Goal: Information Seeking & Learning: Understand process/instructions

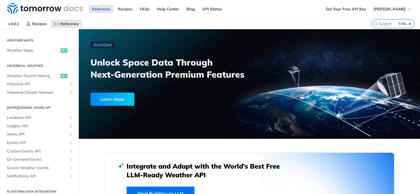
scroll to position [169, 0]
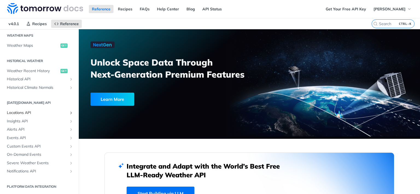
click at [37, 113] on span "Locations API" at bounding box center [37, 112] width 61 height 5
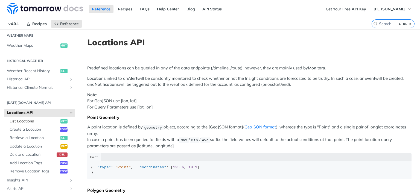
click at [37, 122] on span "List Locations" at bounding box center [34, 121] width 49 height 5
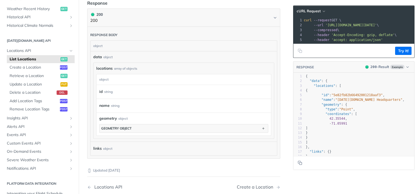
scroll to position [164, 0]
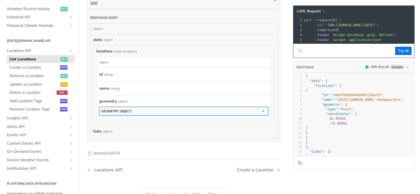
click at [136, 109] on button "geometry object" at bounding box center [184, 111] width 168 height 8
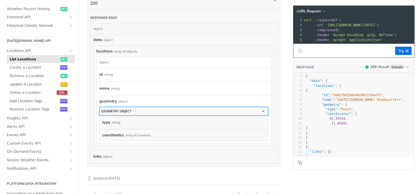
click at [136, 109] on button "geometry object" at bounding box center [184, 111] width 168 height 8
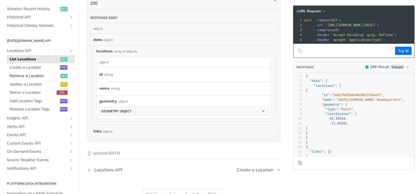
click at [34, 77] on span "Retrieve a Location" at bounding box center [34, 75] width 49 height 5
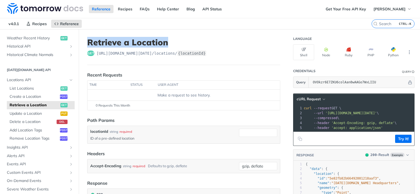
drag, startPoint x: 165, startPoint y: 44, endPoint x: 88, endPoint y: 37, distance: 77.9
click at [88, 37] on h1 "Retrieve a Location" at bounding box center [183, 42] width 193 height 10
click at [215, 52] on div "get [URL][DOMAIN_NAME][DATE] /locations/ {locationId}" at bounding box center [183, 53] width 193 height 5
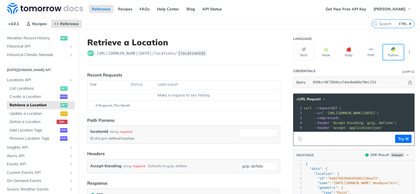
click at [388, 56] on button "Python" at bounding box center [393, 52] width 21 height 16
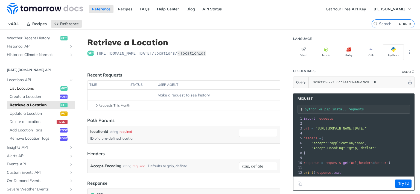
click at [32, 89] on span "List Locations" at bounding box center [34, 88] width 49 height 5
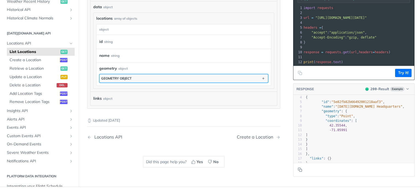
click at [128, 77] on div "geometry object" at bounding box center [116, 78] width 30 height 4
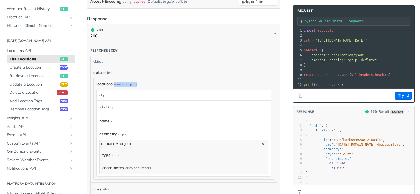
drag, startPoint x: 141, startPoint y: 84, endPoint x: 114, endPoint y: 84, distance: 26.8
click at [114, 84] on div "locations array of objects" at bounding box center [183, 84] width 175 height 6
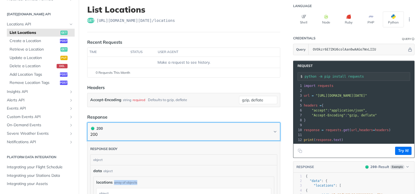
drag, startPoint x: 107, startPoint y: 133, endPoint x: 279, endPoint y: 93, distance: 176.1
click at [279, 93] on article "List Locations get [URL][DOMAIN_NAME][DATE] /locations Recent Requests time sta…" at bounding box center [184, 185] width 210 height 379
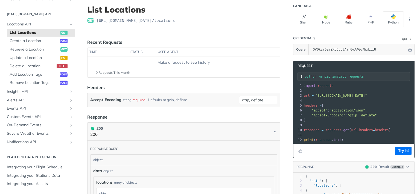
click at [279, 93] on article "List Locations get [URL][DOMAIN_NAME][DATE] /locations Recent Requests time sta…" at bounding box center [184, 185] width 210 height 379
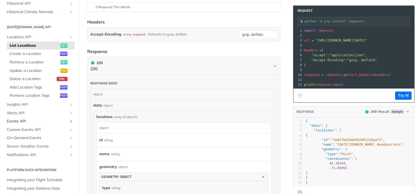
scroll to position [228, 0]
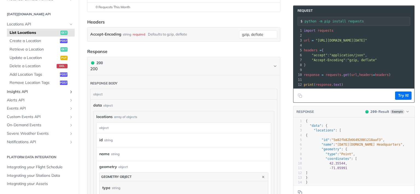
click at [25, 92] on span "Insights API" at bounding box center [37, 91] width 61 height 5
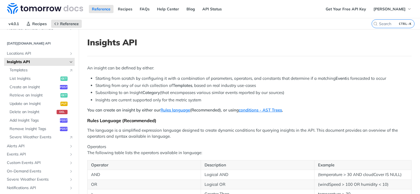
scroll to position [131, 0]
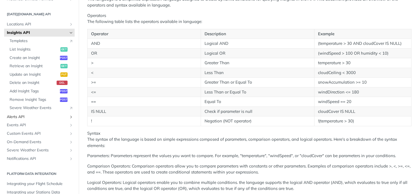
click at [35, 118] on span "Alerts API" at bounding box center [37, 116] width 61 height 5
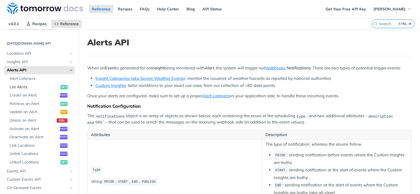
click at [26, 88] on span "List Alerts" at bounding box center [34, 86] width 49 height 5
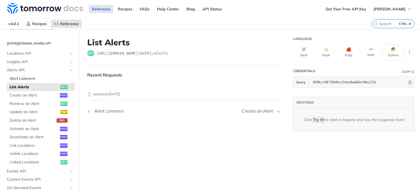
click at [28, 79] on span "Alert Listeners" at bounding box center [42, 78] width 64 height 5
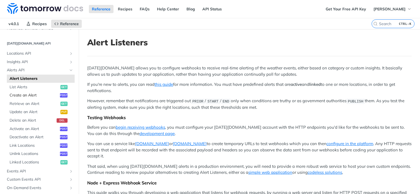
click at [28, 95] on span "Create an Alert" at bounding box center [34, 95] width 49 height 5
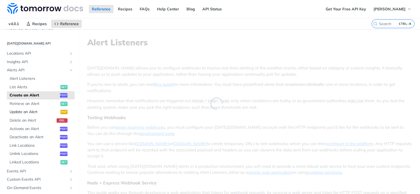
select select "true"
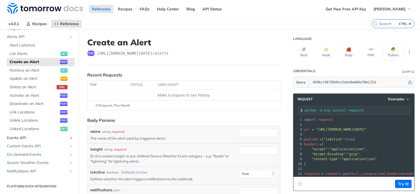
click at [26, 138] on span "Events API" at bounding box center [37, 137] width 61 height 5
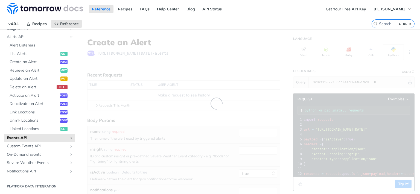
scroll to position [183, 0]
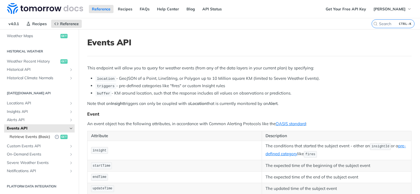
click at [34, 134] on span "Retrieve Events (Basic)" at bounding box center [31, 136] width 42 height 5
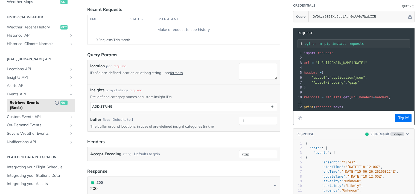
scroll to position [164, 0]
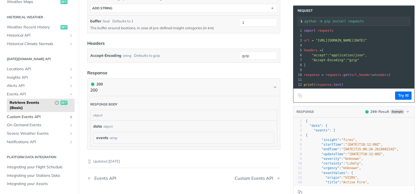
click at [36, 119] on span "Custom Events API" at bounding box center [37, 116] width 61 height 5
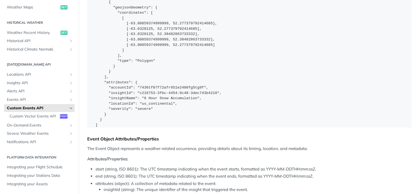
scroll to position [394, 0]
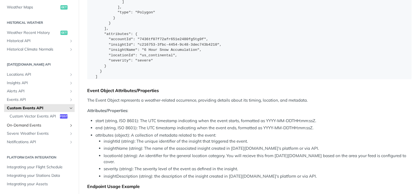
click at [36, 127] on span "On-Demand Events" at bounding box center [37, 125] width 61 height 5
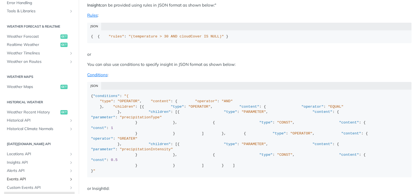
scroll to position [80, 0]
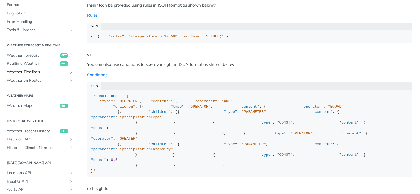
click at [38, 74] on span "Weather Timelines" at bounding box center [37, 71] width 61 height 5
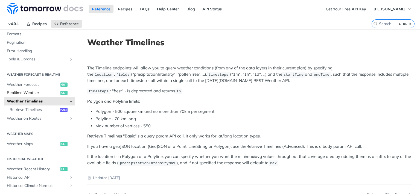
click at [33, 93] on span "Realtime Weather" at bounding box center [33, 92] width 52 height 5
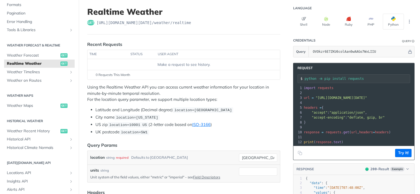
scroll to position [29, 0]
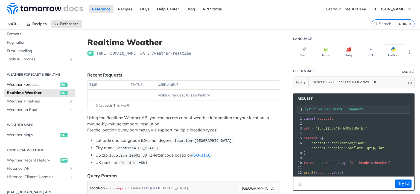
click at [44, 88] on link "Weather Forecast get" at bounding box center [39, 85] width 71 height 8
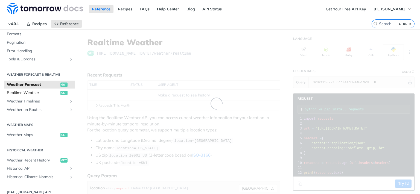
click at [42, 93] on span "Realtime Weather" at bounding box center [33, 92] width 52 height 5
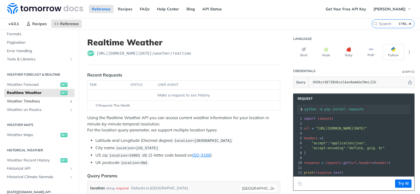
click at [40, 102] on span "Weather Timelines" at bounding box center [37, 101] width 61 height 5
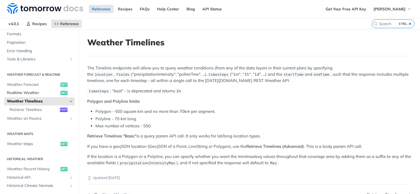
click at [37, 94] on span "Realtime Weather" at bounding box center [33, 92] width 52 height 5
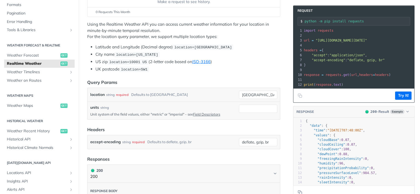
scroll to position [98, 0]
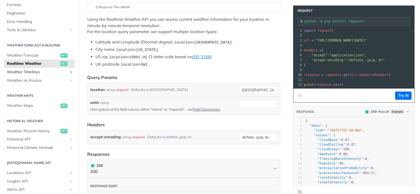
click at [48, 71] on span "Weather Timelines" at bounding box center [37, 71] width 61 height 5
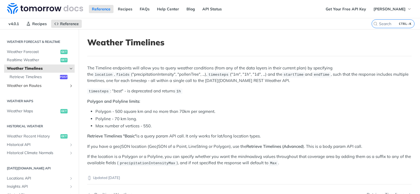
click at [40, 86] on span "Weather on Routes" at bounding box center [37, 85] width 61 height 5
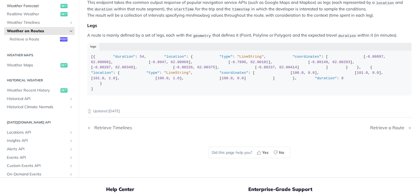
click at [34, 9] on span "Weather Forecast" at bounding box center [33, 5] width 52 height 5
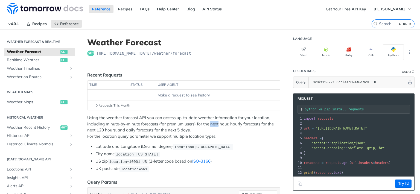
drag, startPoint x: 211, startPoint y: 125, endPoint x: 227, endPoint y: 124, distance: 16.1
click at [218, 124] on p "Using the weather forecast API you can access up-to-date weather information fo…" at bounding box center [183, 127] width 193 height 25
drag, startPoint x: 104, startPoint y: 130, endPoint x: 173, endPoint y: 130, distance: 69.2
click at [173, 130] on p "Using the weather forecast API you can access up-to-date weather information fo…" at bounding box center [183, 127] width 193 height 25
click at [232, 124] on p "Using the weather forecast API you can access up-to-date weather information fo…" at bounding box center [183, 127] width 193 height 25
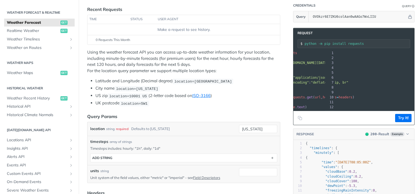
scroll to position [0, 14]
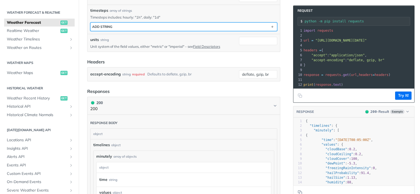
click at [149, 25] on button "ADD string" at bounding box center [183, 27] width 186 height 8
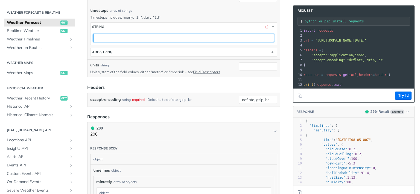
click at [128, 36] on input "text" at bounding box center [183, 38] width 181 height 8
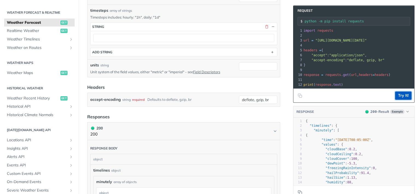
click at [400, 96] on button "Try It!" at bounding box center [403, 96] width 16 height 8
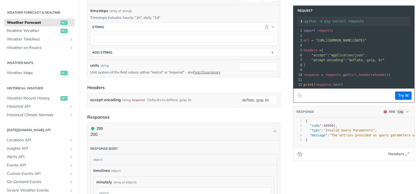
drag, startPoint x: 330, startPoint y: 149, endPoint x: 336, endPoint y: 149, distance: 5.5
click at [336, 149] on footer "Headers" at bounding box center [353, 154] width 121 height 14
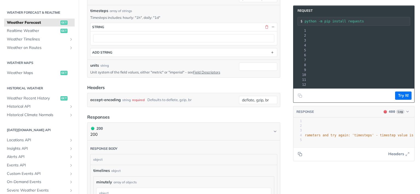
click at [256, 40] on span ""[URL][DOMAIN_NAME][DATE]"" at bounding box center [230, 41] width 51 height 4
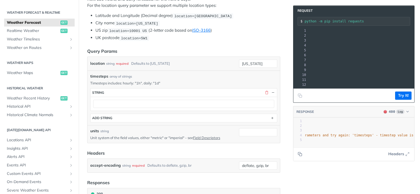
click at [256, 40] on span ""[URL][DOMAIN_NAME][DATE]"" at bounding box center [230, 41] width 51 height 4
drag, startPoint x: 299, startPoint y: 40, endPoint x: 420, endPoint y: 42, distance: 121.1
click at [420, 42] on div "Jump to Content Reference Recipes FAQs Help Center Blog API Status Recipes Refe…" at bounding box center [210, 97] width 420 height 194
copy span "url = "[URL][DOMAIN_NAME][DATE]""
drag, startPoint x: 123, startPoint y: 82, endPoint x: 142, endPoint y: 82, distance: 18.9
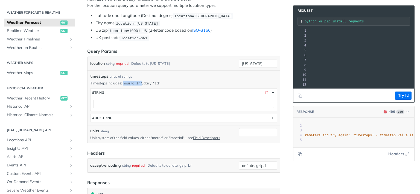
click at [142, 82] on p "Timesteps includes: hourly: "1h", daily: "1d"" at bounding box center [183, 83] width 187 height 5
click at [191, 81] on p "Timesteps includes: hourly: "1h", daily: "1d"" at bounding box center [183, 83] width 187 height 5
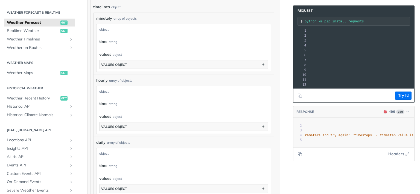
scroll to position [362, 0]
click at [128, 78] on div "array of objects" at bounding box center [120, 80] width 23 height 5
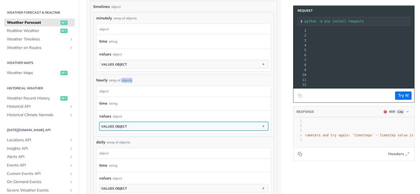
click at [154, 122] on button "values object" at bounding box center [184, 126] width 168 height 8
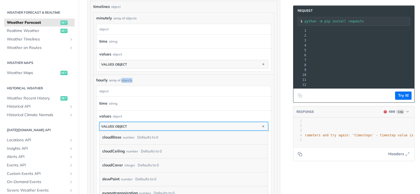
click at [154, 122] on button "values object" at bounding box center [184, 126] width 168 height 8
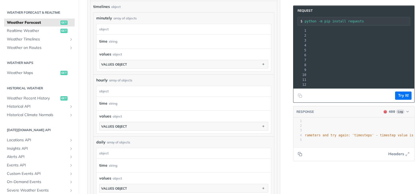
click at [136, 100] on div "time string" at bounding box center [181, 104] width 164 height 8
click at [118, 101] on div "time string" at bounding box center [181, 104] width 164 height 8
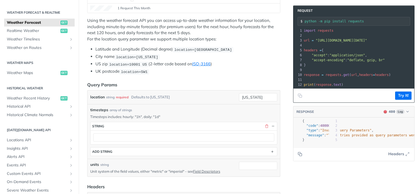
scroll to position [0, 0]
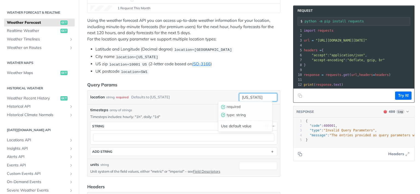
click at [254, 97] on input "[US_STATE]" at bounding box center [258, 97] width 38 height 8
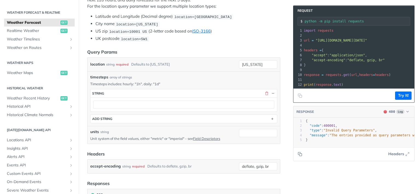
click at [206, 55] on form "Query Params location string required Defaults to [US_STATE] [US_STATE] timeste…" at bounding box center [183, 111] width 193 height 125
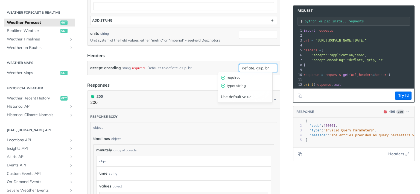
click at [256, 68] on input "deflate, gzip, br" at bounding box center [258, 68] width 38 height 8
click at [232, 65] on div "accept-encoding string required Defaults to deflate, gzip, br deflate, gzip, br…" at bounding box center [183, 68] width 187 height 8
click at [205, 61] on div "accept-encoding string required Defaults to deflate, gzip, br deflate, gzip, br" at bounding box center [183, 68] width 192 height 14
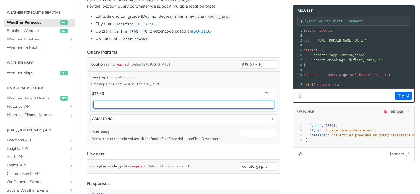
click at [131, 105] on input "text" at bounding box center [183, 105] width 181 height 8
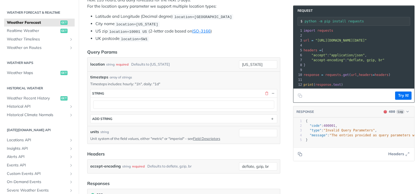
click at [190, 78] on div "timesteps array of strings" at bounding box center [183, 77] width 187 height 6
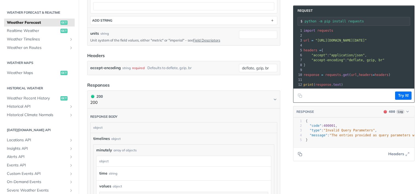
click at [181, 61] on div "accept-encoding string required Defaults to deflate, gzip, br deflate, gzip, br" at bounding box center [183, 68] width 192 height 14
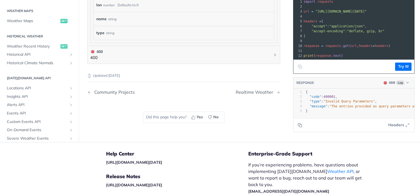
scroll to position [4, 0]
